Goal: Navigation & Orientation: Find specific page/section

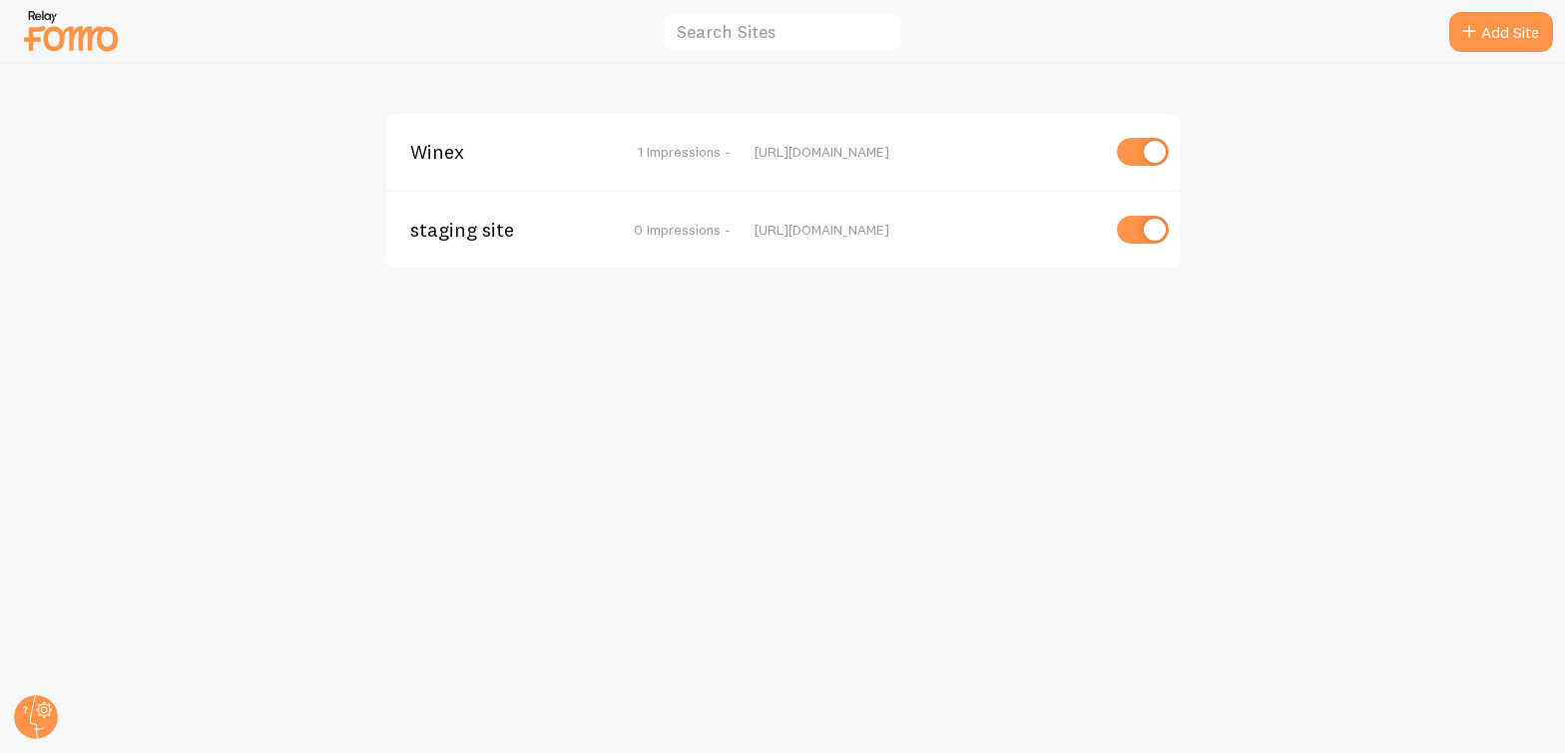
click at [432, 148] on span "Winex" at bounding box center [490, 152] width 161 height 18
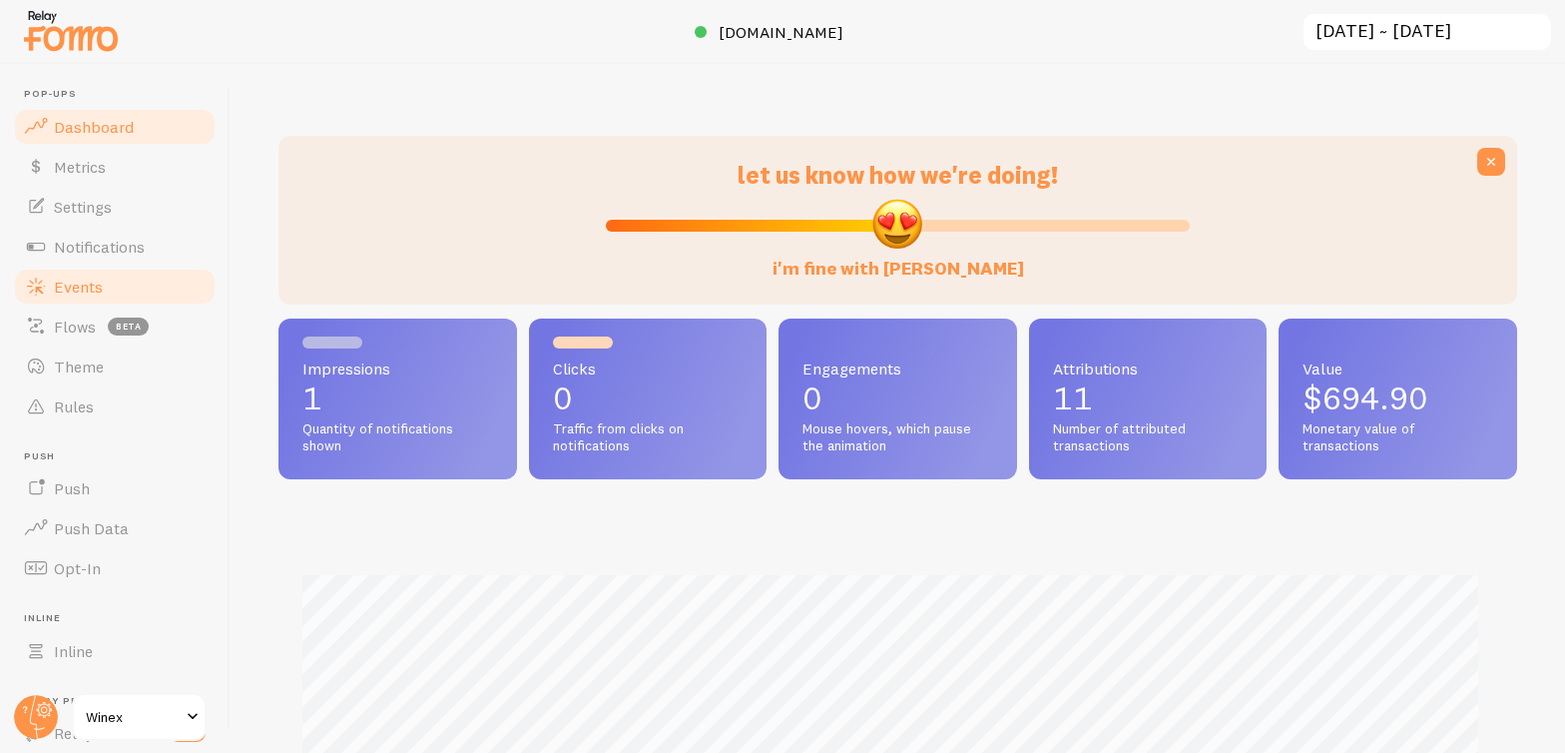
scroll to position [524, 1224]
click at [146, 251] on link "Notifications" at bounding box center [115, 247] width 206 height 40
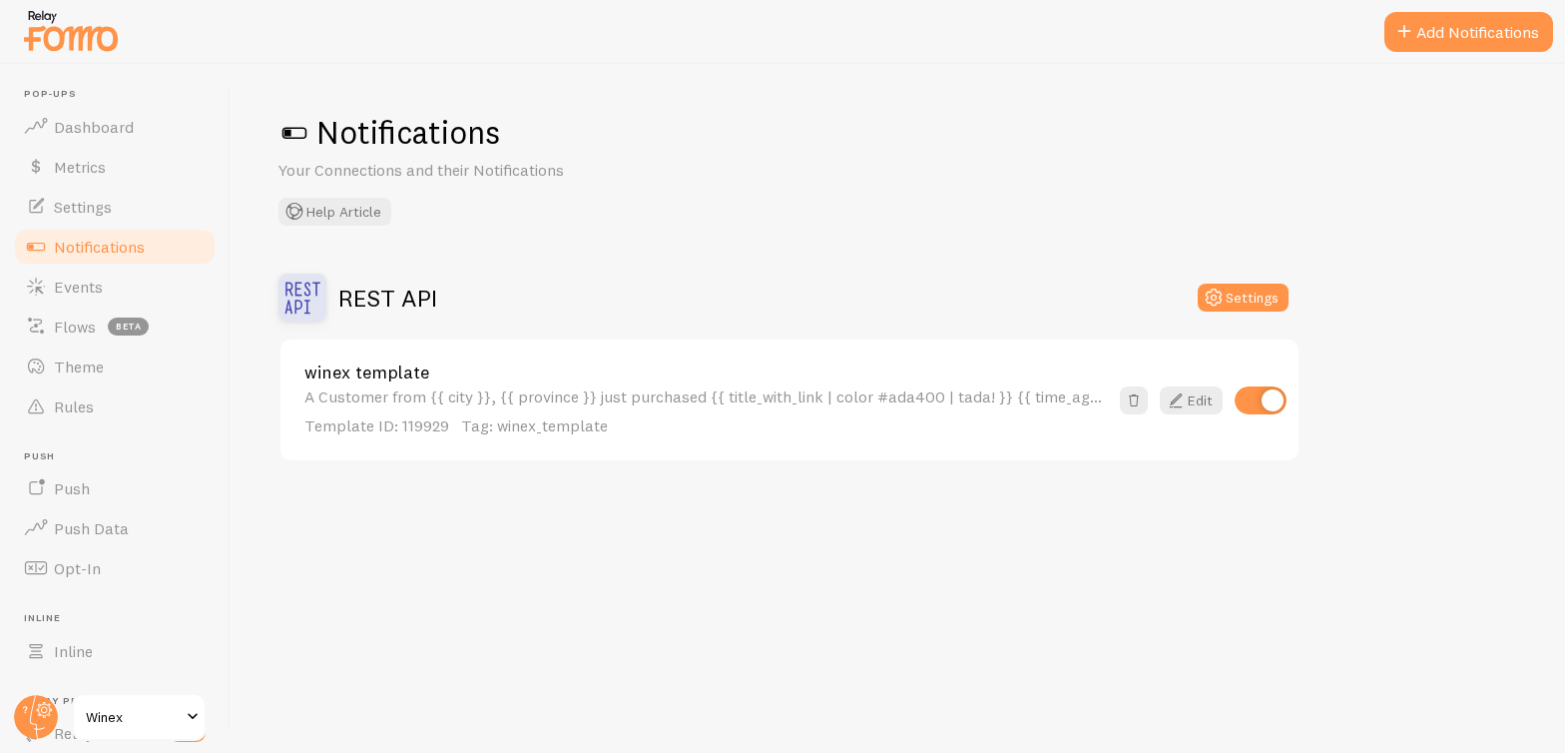
click at [121, 701] on link "Winex" at bounding box center [139, 717] width 135 height 48
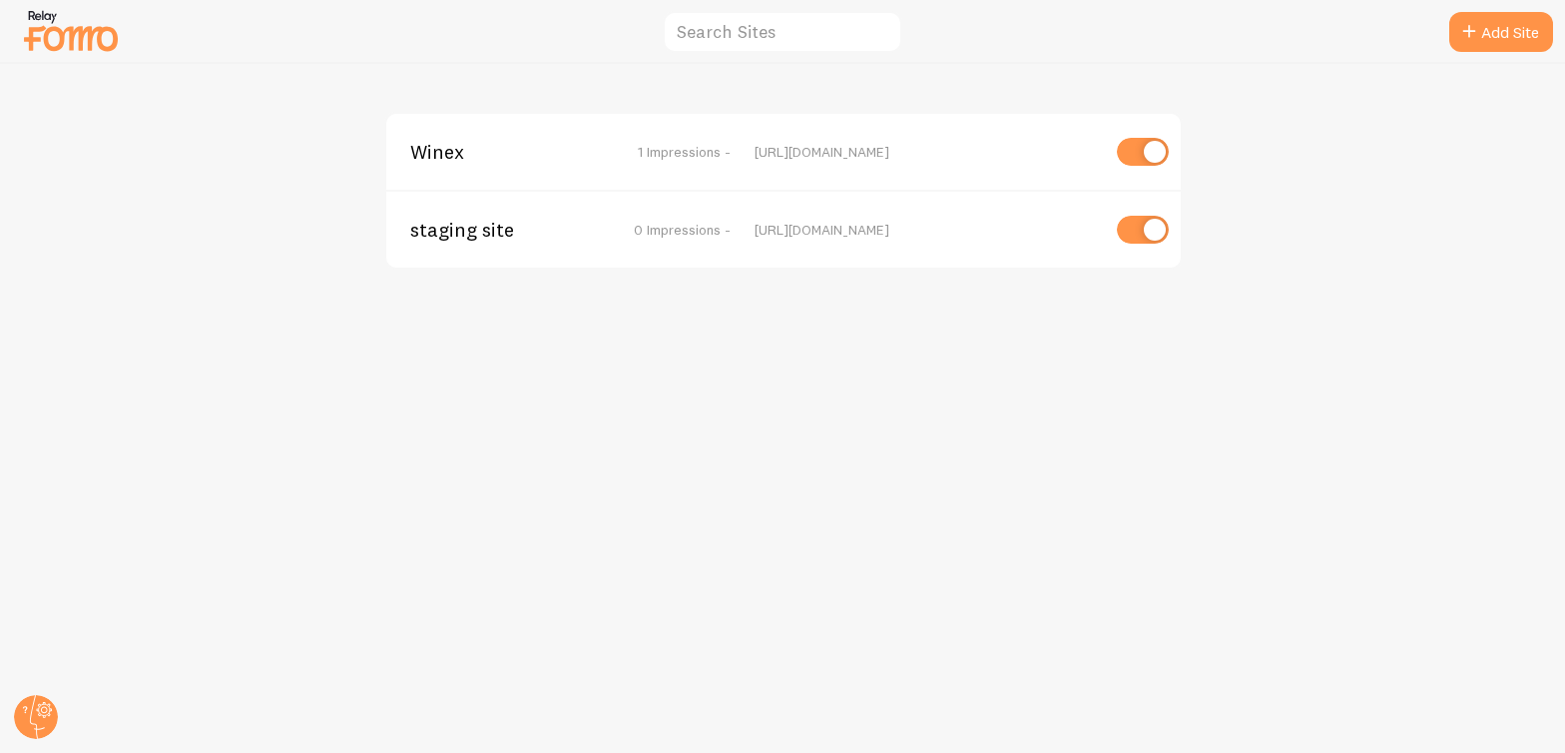
click at [466, 221] on span "staging site" at bounding box center [490, 230] width 161 height 18
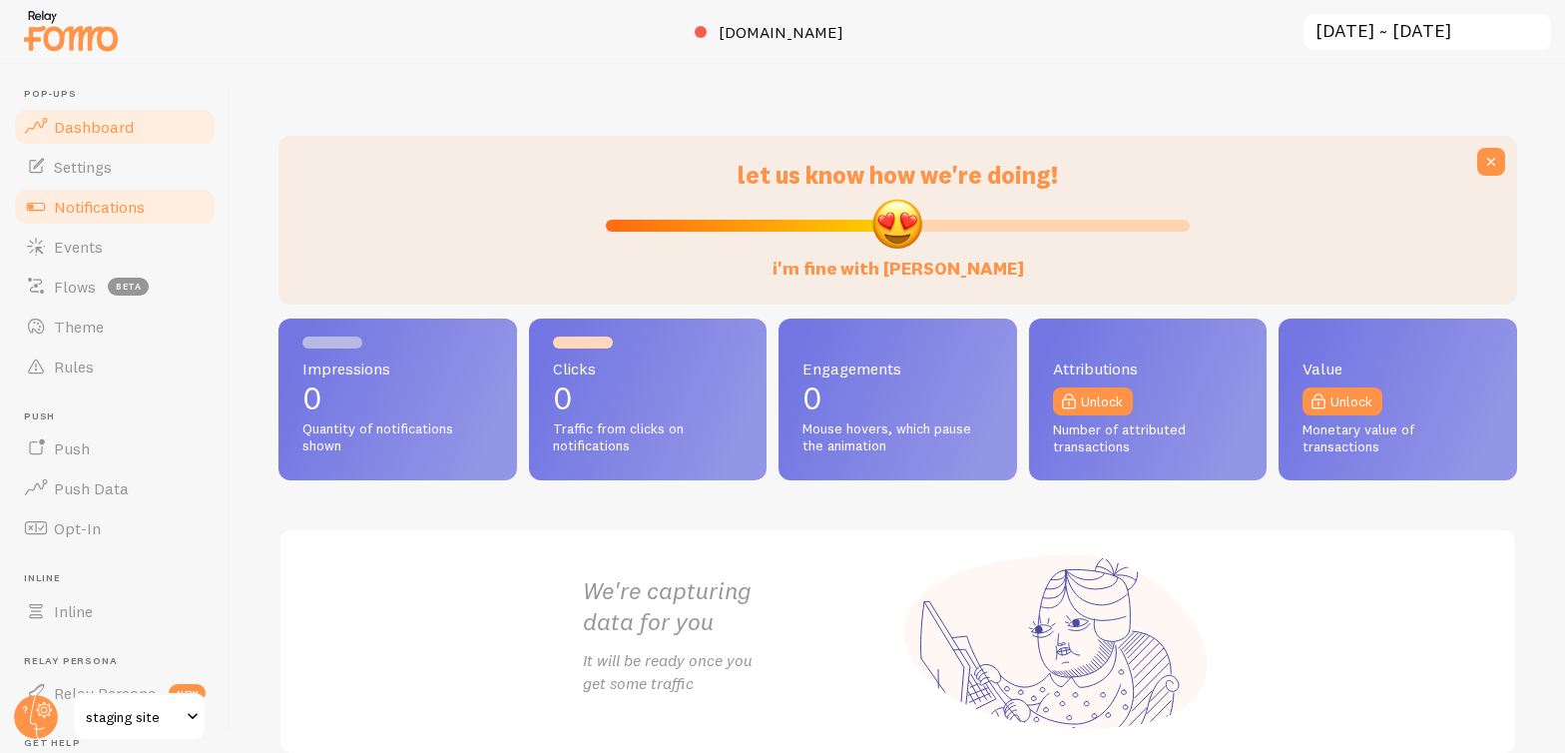
click at [108, 204] on span "Notifications" at bounding box center [99, 207] width 91 height 20
